Goal: Task Accomplishment & Management: Complete application form

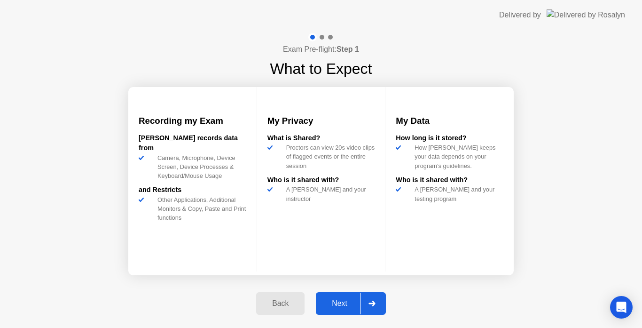
click at [352, 306] on div "Next" at bounding box center [340, 303] width 42 height 8
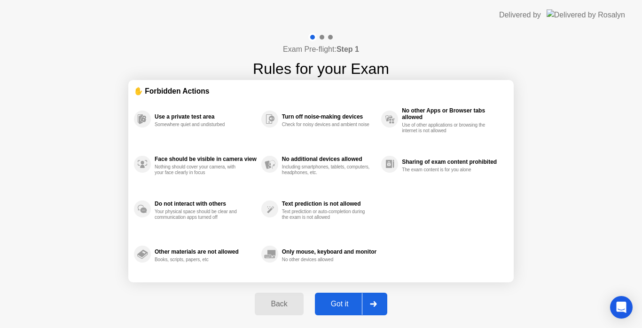
click at [340, 300] on div "Got it" at bounding box center [340, 303] width 44 height 8
select select "Available cameras"
select select "Available speakers"
select select "Available microphones"
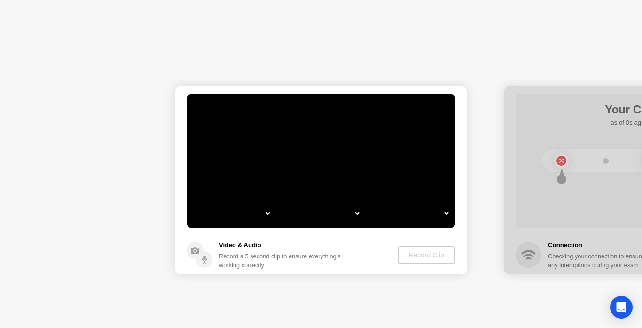
select select "**********"
select select "*******"
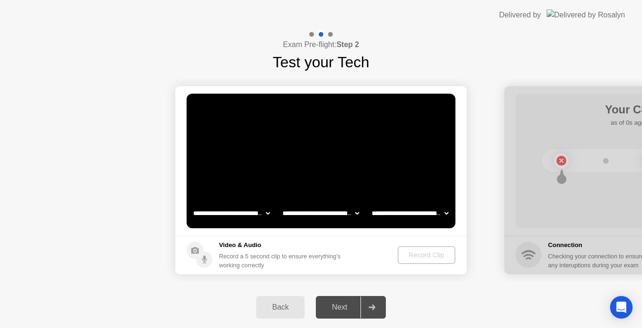
click at [292, 160] on video at bounding box center [321, 161] width 269 height 134
click at [264, 212] on select "**********" at bounding box center [231, 212] width 80 height 19
click at [269, 212] on select "**********" at bounding box center [231, 212] width 80 height 19
click at [357, 212] on select "**********" at bounding box center [321, 212] width 80 height 19
click at [265, 210] on select "**********" at bounding box center [231, 212] width 80 height 19
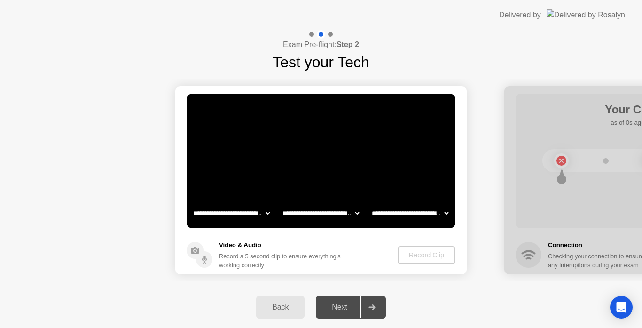
click at [191, 203] on select "**********" at bounding box center [231, 212] width 80 height 19
click at [357, 210] on select "**********" at bounding box center [321, 212] width 80 height 19
click at [281, 203] on select "**********" at bounding box center [321, 212] width 80 height 19
click at [447, 215] on select "**********" at bounding box center [410, 212] width 80 height 19
click at [370, 203] on select "**********" at bounding box center [410, 212] width 80 height 19
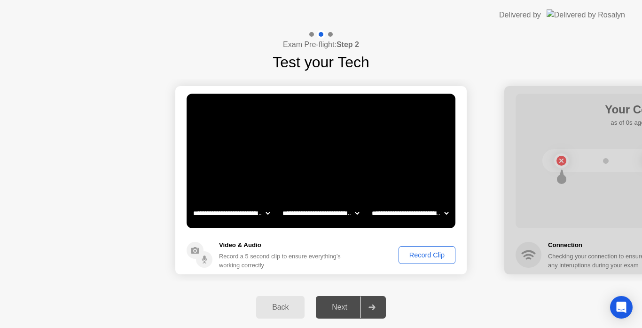
click at [409, 252] on div "Record Clip" at bounding box center [427, 255] width 50 height 8
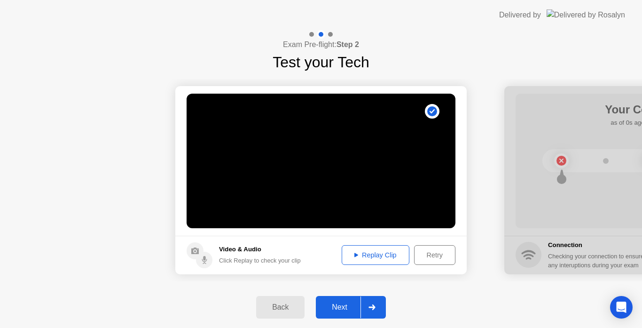
click at [354, 258] on div "Replay Clip" at bounding box center [375, 255] width 61 height 8
click at [427, 251] on div "Retry" at bounding box center [434, 255] width 35 height 8
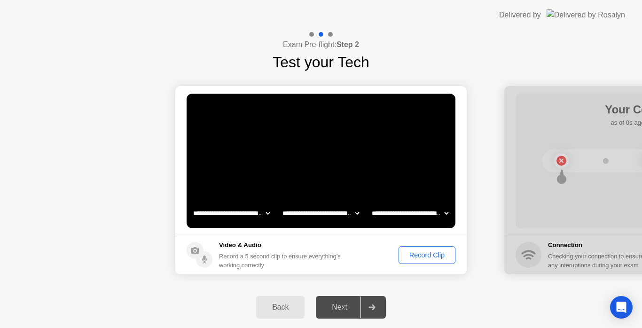
click at [431, 255] on div "Record Clip" at bounding box center [427, 255] width 50 height 8
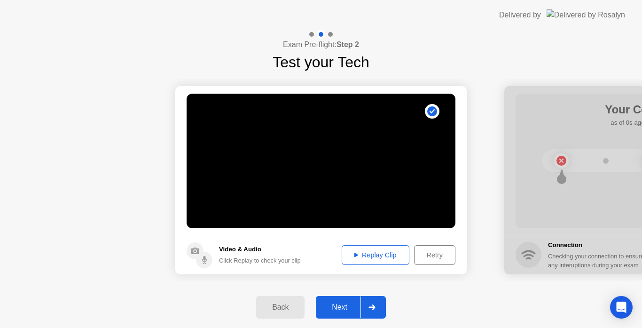
click at [388, 255] on div "Replay Clip" at bounding box center [375, 255] width 61 height 8
click at [350, 256] on div "Replay Clip" at bounding box center [375, 255] width 61 height 8
click at [429, 253] on div "Retry" at bounding box center [434, 255] width 35 height 8
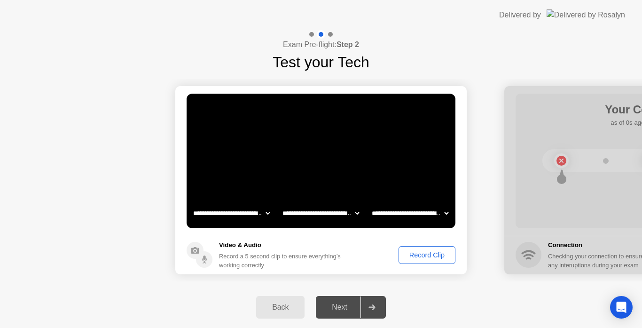
click at [417, 256] on div "Record Clip" at bounding box center [427, 255] width 50 height 8
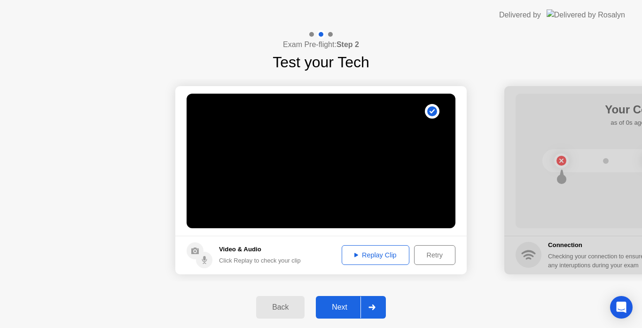
click at [371, 253] on div "Replay Clip" at bounding box center [375, 255] width 61 height 8
click at [342, 304] on div "Next" at bounding box center [340, 307] width 42 height 8
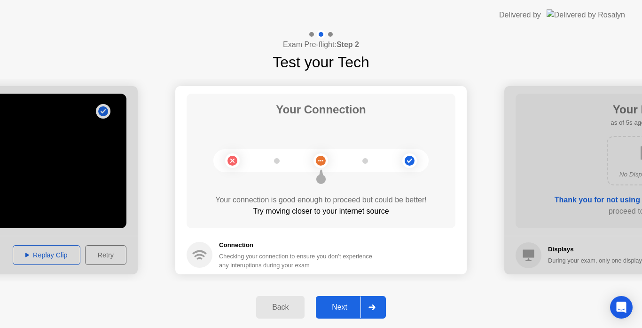
click at [342, 304] on div "Next" at bounding box center [340, 307] width 42 height 8
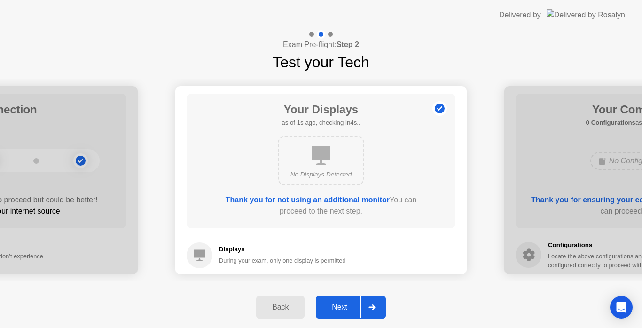
click at [343, 306] on div "Next" at bounding box center [340, 307] width 42 height 8
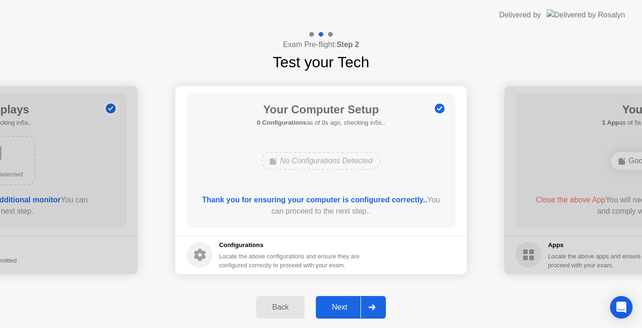
click at [343, 306] on div "Next" at bounding box center [340, 307] width 42 height 8
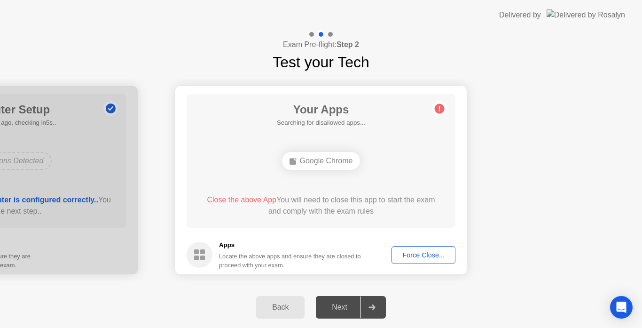
click at [425, 251] on div "Force Close..." at bounding box center [423, 255] width 57 height 8
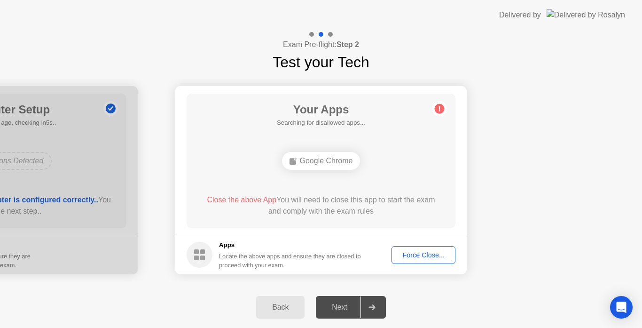
click at [412, 257] on div "Force Close..." at bounding box center [423, 255] width 57 height 8
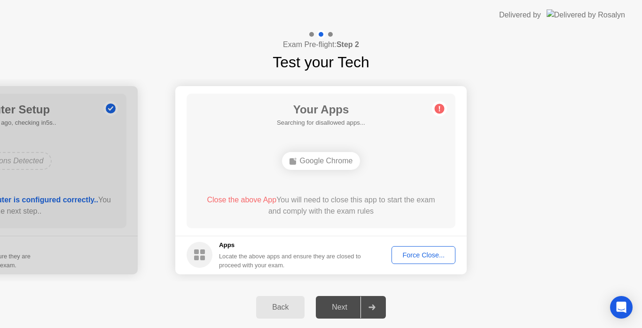
click at [347, 149] on div "Google Chrome" at bounding box center [320, 160] width 215 height 25
click at [281, 300] on button "Back" at bounding box center [280, 307] width 48 height 23
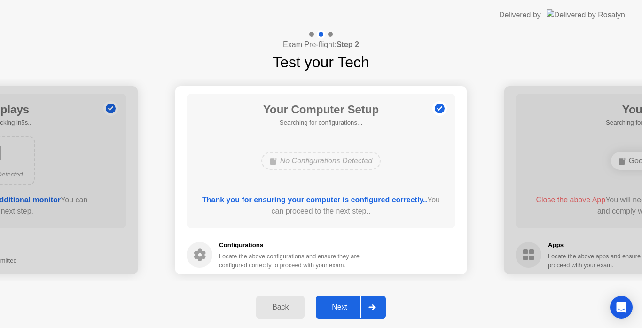
click at [346, 309] on div "Next" at bounding box center [340, 307] width 42 height 8
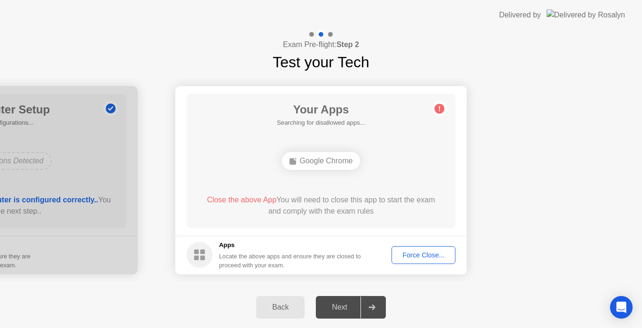
click at [346, 309] on div "Next" at bounding box center [340, 307] width 42 height 8
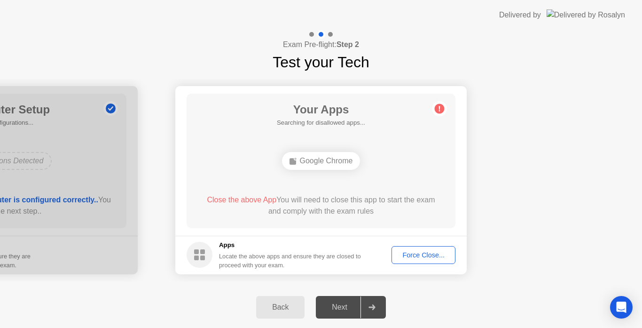
drag, startPoint x: 346, startPoint y: 309, endPoint x: 454, endPoint y: 71, distance: 261.6
click at [454, 71] on div "**********" at bounding box center [321, 178] width 642 height 297
click at [439, 109] on icon at bounding box center [439, 108] width 1 height 5
click at [418, 251] on div "Force Close..." at bounding box center [423, 255] width 57 height 8
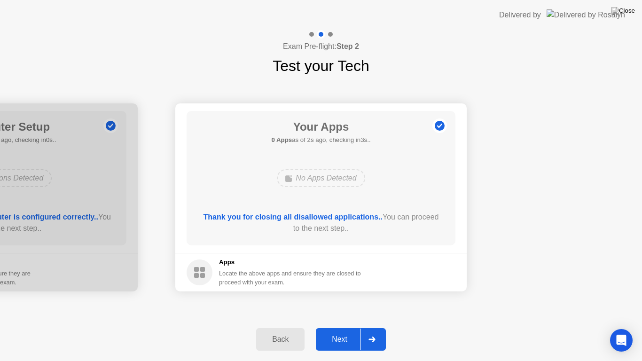
click at [356, 327] on button "Next" at bounding box center [351, 339] width 70 height 23
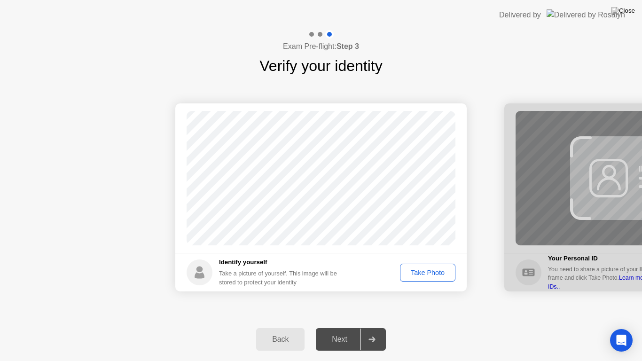
click at [427, 269] on div "Take Photo" at bounding box center [427, 273] width 49 height 8
click at [432, 266] on button "Retake" at bounding box center [433, 273] width 43 height 18
click at [432, 266] on button "Take Photo" at bounding box center [427, 273] width 55 height 18
click at [343, 327] on div "Next" at bounding box center [340, 339] width 42 height 8
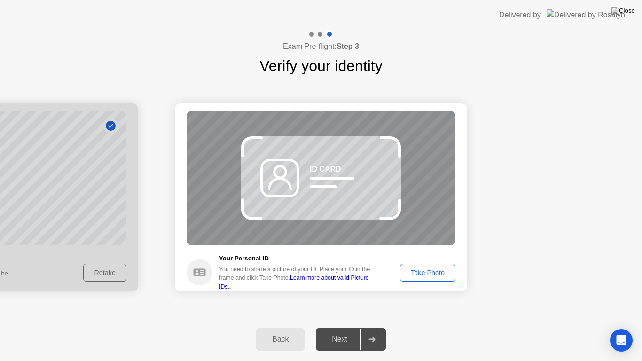
click at [282, 327] on div "Back" at bounding box center [280, 339] width 43 height 8
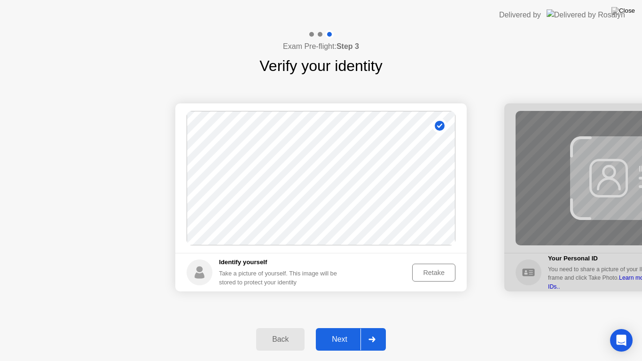
click at [435, 274] on div "Retake" at bounding box center [433, 273] width 37 height 8
click at [435, 274] on div "Take Photo" at bounding box center [427, 273] width 49 height 8
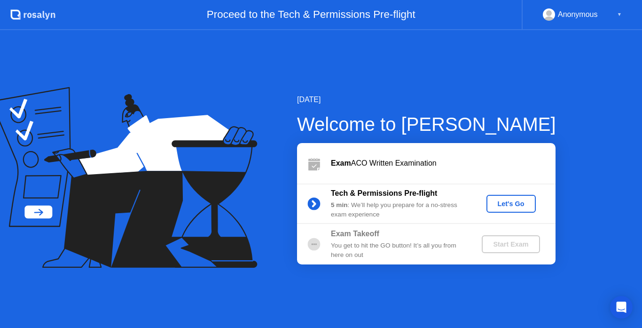
click at [521, 203] on div "Let's Go" at bounding box center [511, 204] width 42 height 8
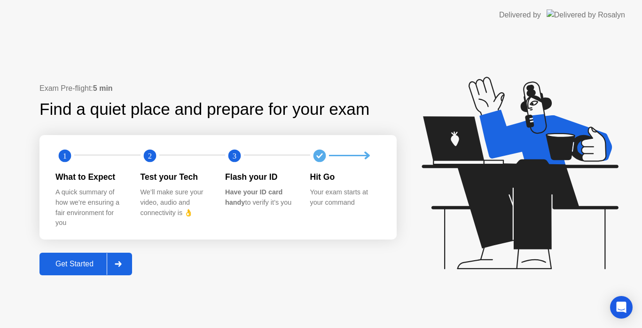
click at [70, 263] on div "Get Started" at bounding box center [74, 263] width 64 height 8
select select "Available cameras"
select select "Available speakers"
select select "Available microphones"
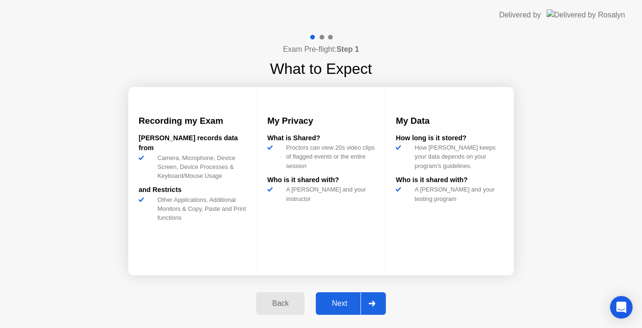
select select "*"
select select "**********"
select select "*******"
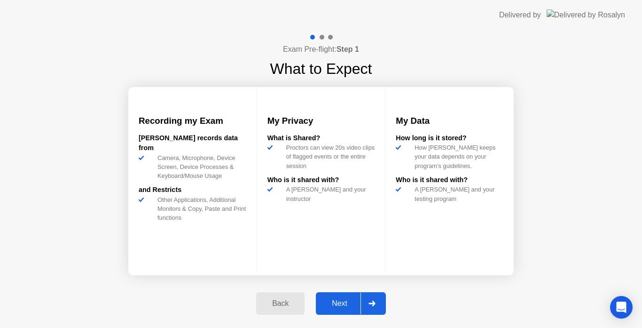
select select "*******"
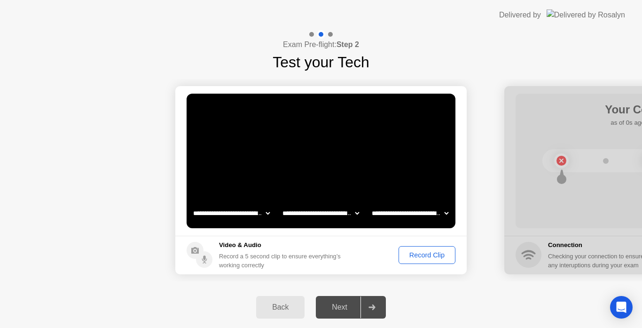
click at [442, 254] on div "Record Clip" at bounding box center [427, 255] width 50 height 8
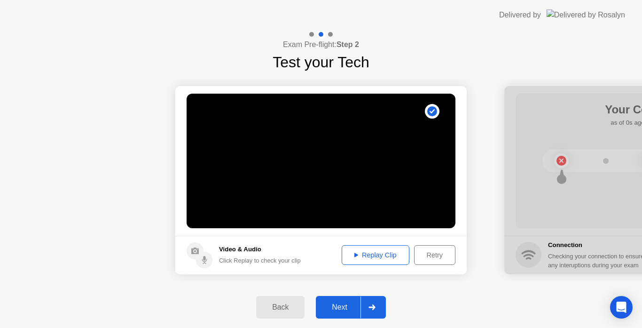
click at [364, 260] on button "Replay Clip" at bounding box center [376, 255] width 68 height 20
click at [335, 305] on div "Next" at bounding box center [340, 307] width 42 height 8
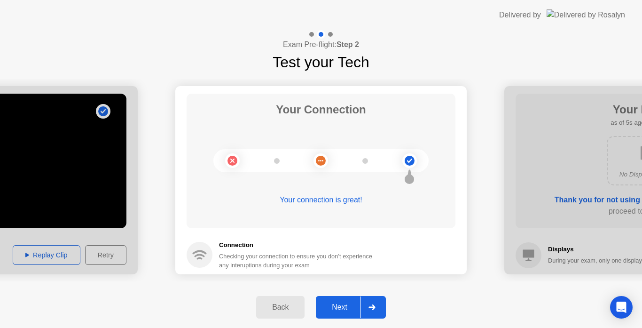
click at [353, 303] on div "Next" at bounding box center [340, 307] width 42 height 8
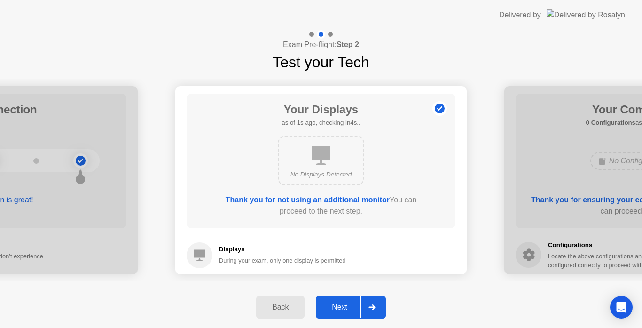
click at [353, 303] on div "Next" at bounding box center [340, 307] width 42 height 8
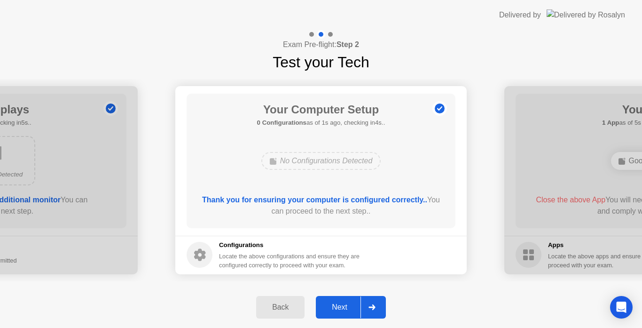
click at [353, 303] on div "Next" at bounding box center [340, 307] width 42 height 8
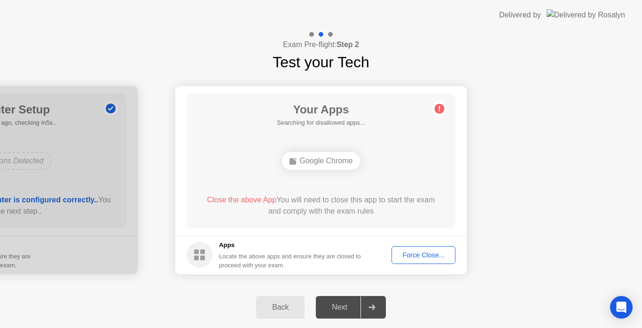
click at [420, 258] on div "Force Close..." at bounding box center [423, 255] width 57 height 8
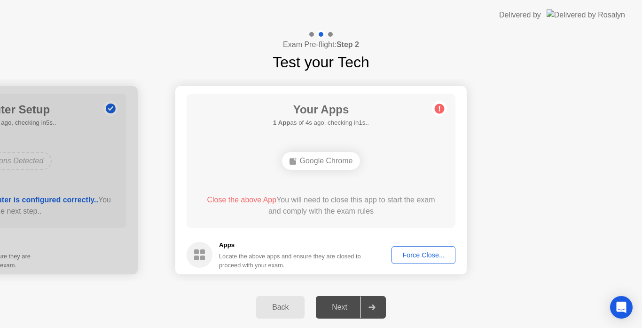
click at [412, 255] on div "Force Close..." at bounding box center [423, 255] width 57 height 8
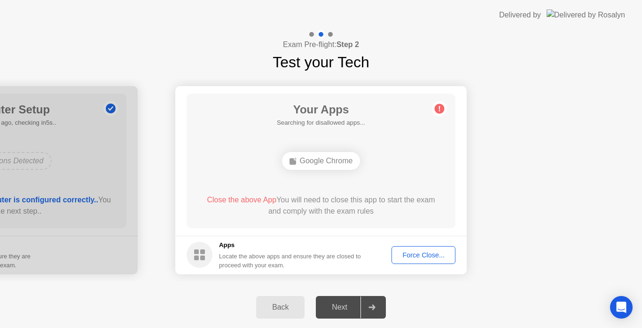
click at [282, 305] on div "Back" at bounding box center [280, 307] width 43 height 8
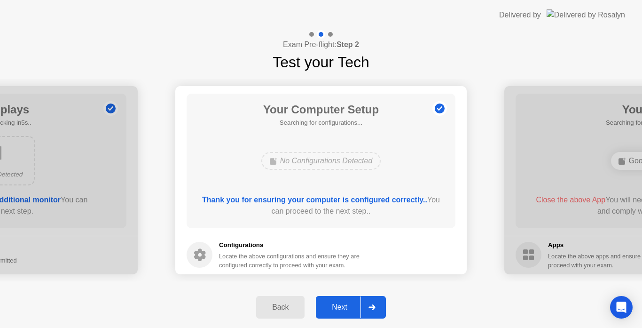
click at [374, 310] on div at bounding box center [371, 307] width 23 height 22
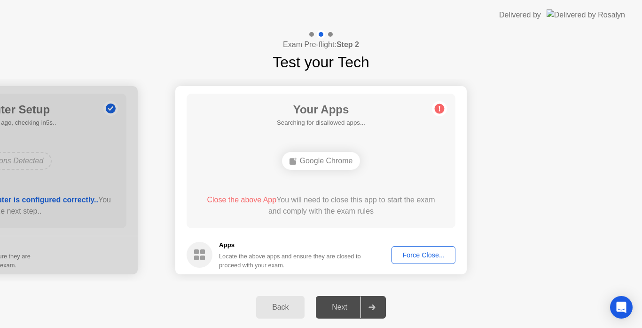
click at [433, 258] on div "Force Close..." at bounding box center [423, 255] width 57 height 8
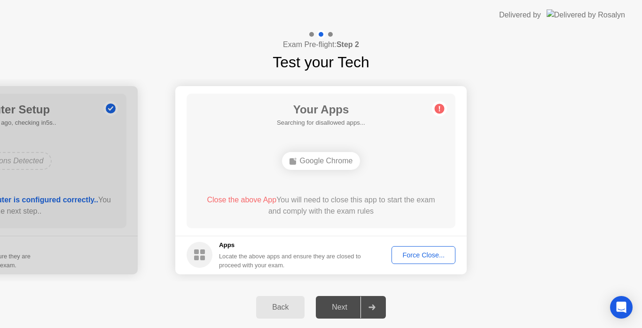
click at [411, 249] on button "Force Close..." at bounding box center [423, 255] width 64 height 18
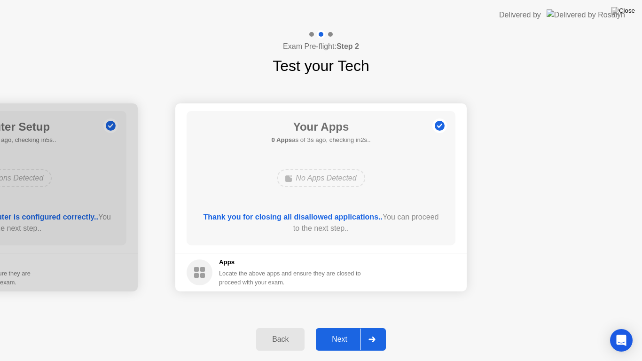
click at [350, 327] on div "Next" at bounding box center [340, 339] width 42 height 8
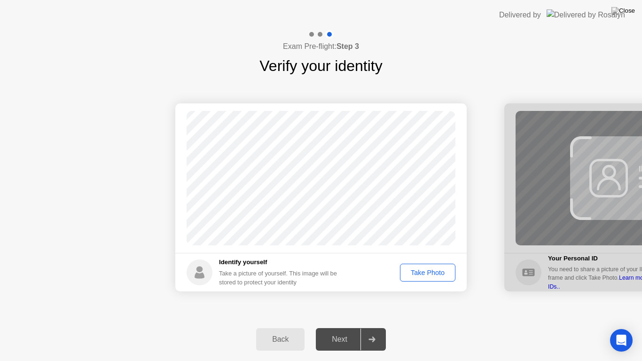
click at [431, 278] on button "Take Photo" at bounding box center [427, 273] width 55 height 18
click at [335, 327] on div "Next" at bounding box center [340, 339] width 42 height 8
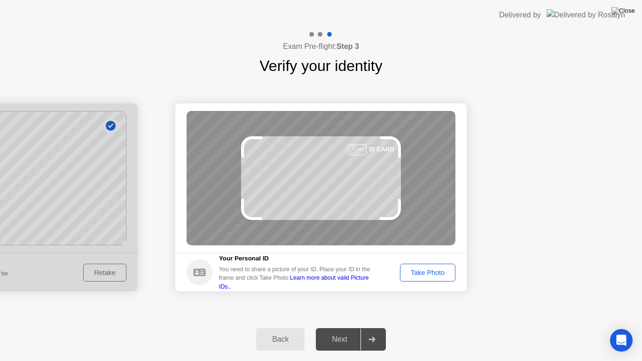
click at [417, 274] on div "Take Photo" at bounding box center [427, 273] width 49 height 8
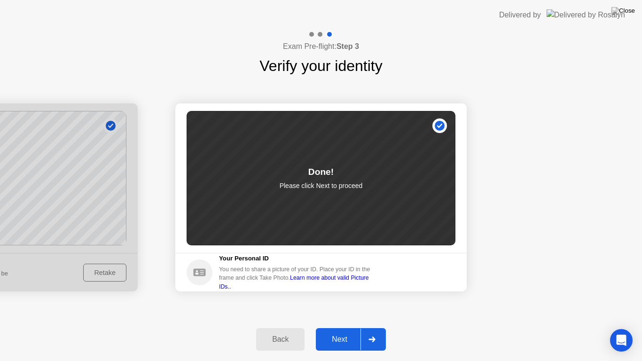
click at [347, 327] on div "Next" at bounding box center [340, 339] width 42 height 8
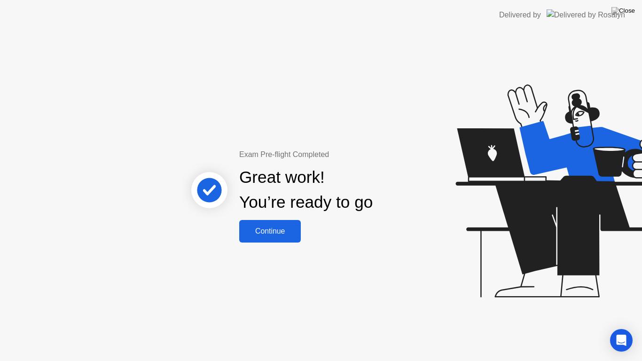
click at [286, 231] on div "Continue" at bounding box center [270, 231] width 56 height 8
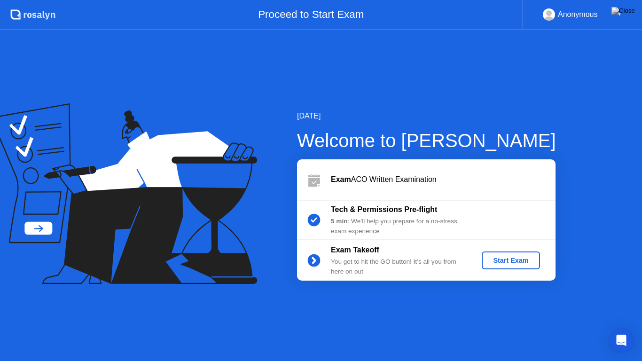
click at [495, 260] on div "Start Exam" at bounding box center [510, 261] width 50 height 8
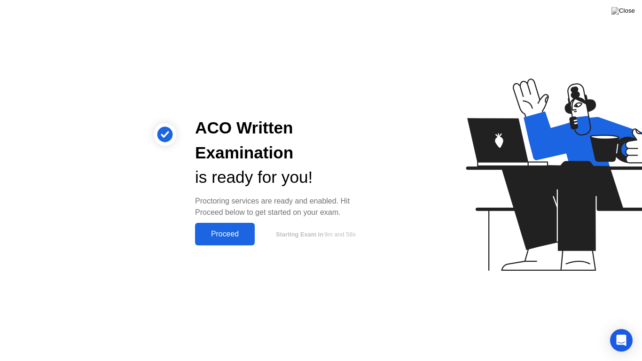
click at [208, 230] on div "Proceed" at bounding box center [225, 234] width 54 height 8
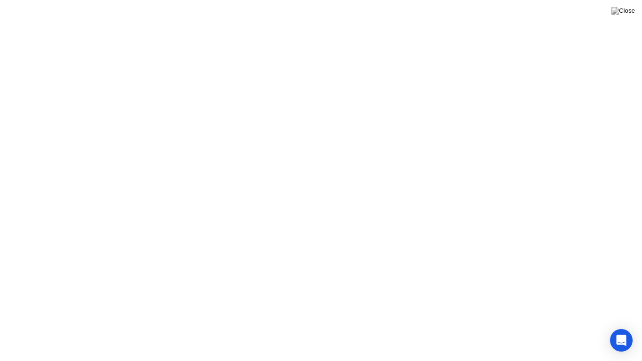
click video
